Goal: Information Seeking & Learning: Learn about a topic

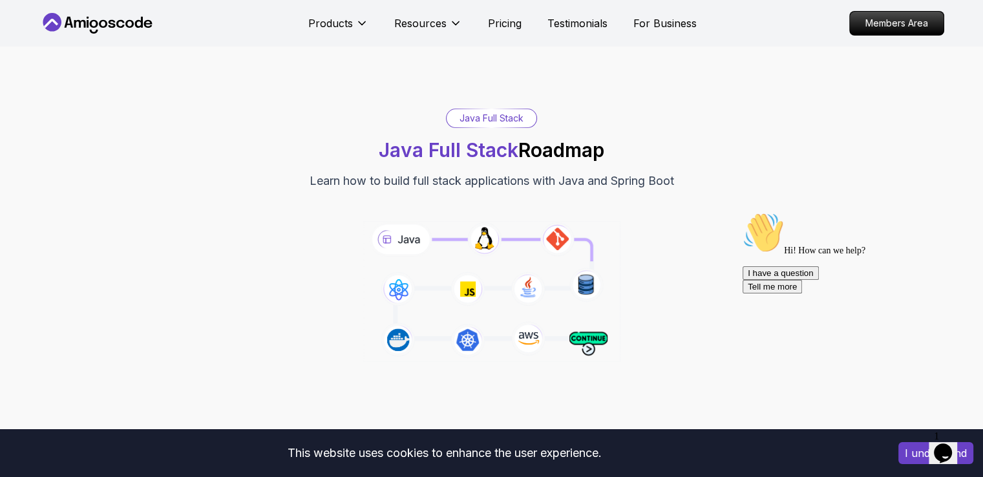
scroll to position [388, 0]
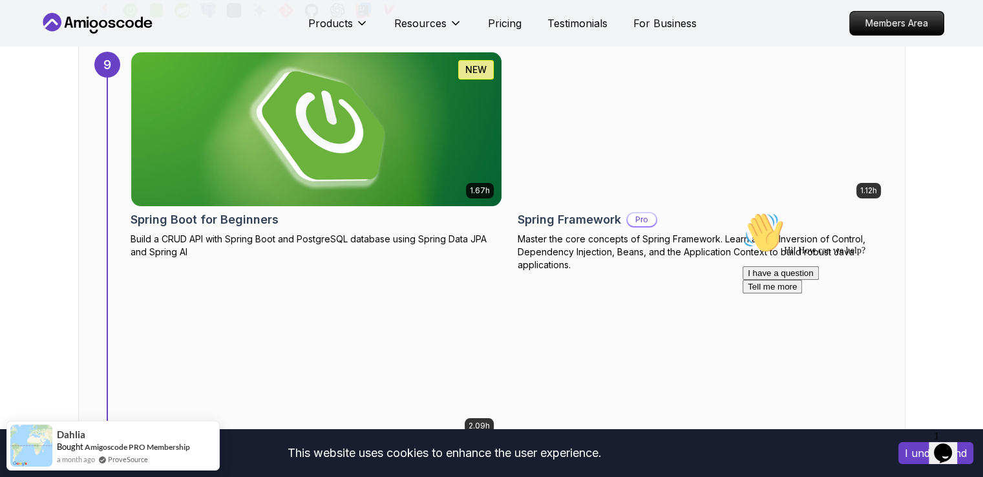
scroll to position [4397, 0]
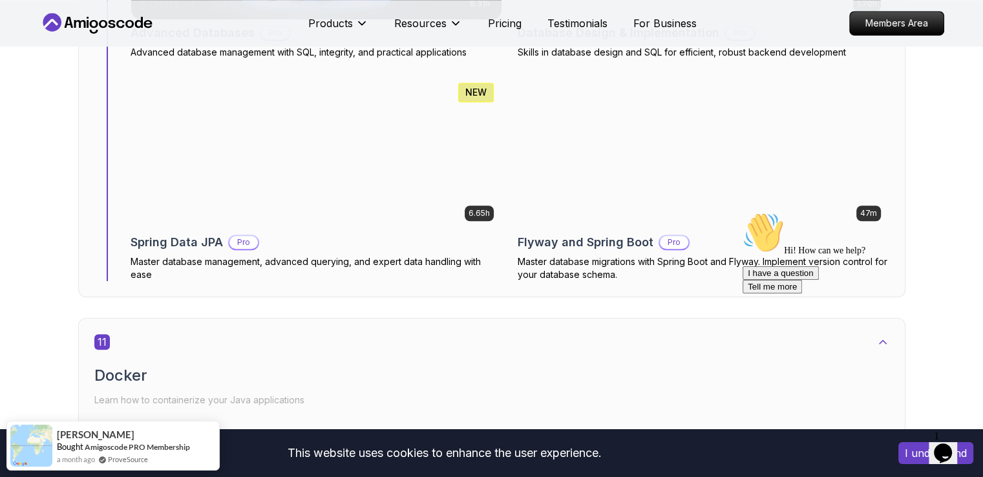
scroll to position [5949, 0]
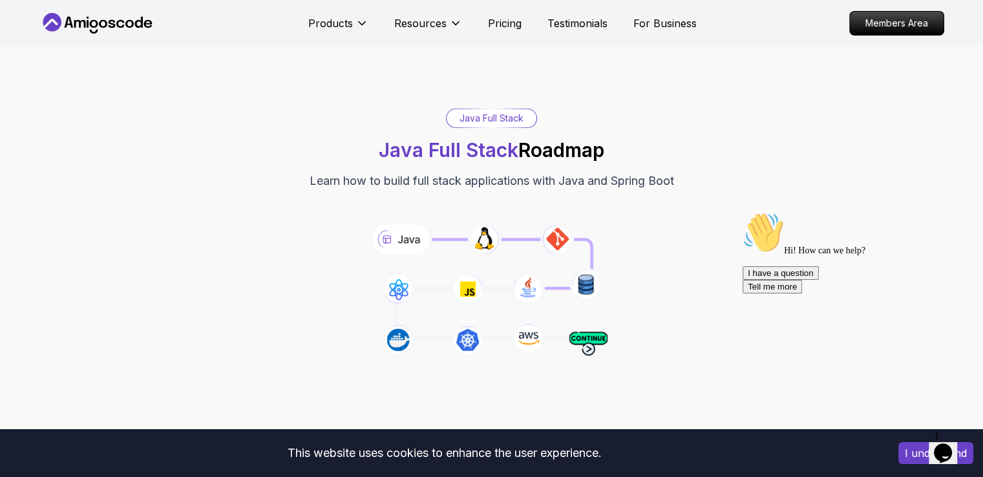
scroll to position [5949, 0]
